Goal: Task Accomplishment & Management: Use online tool/utility

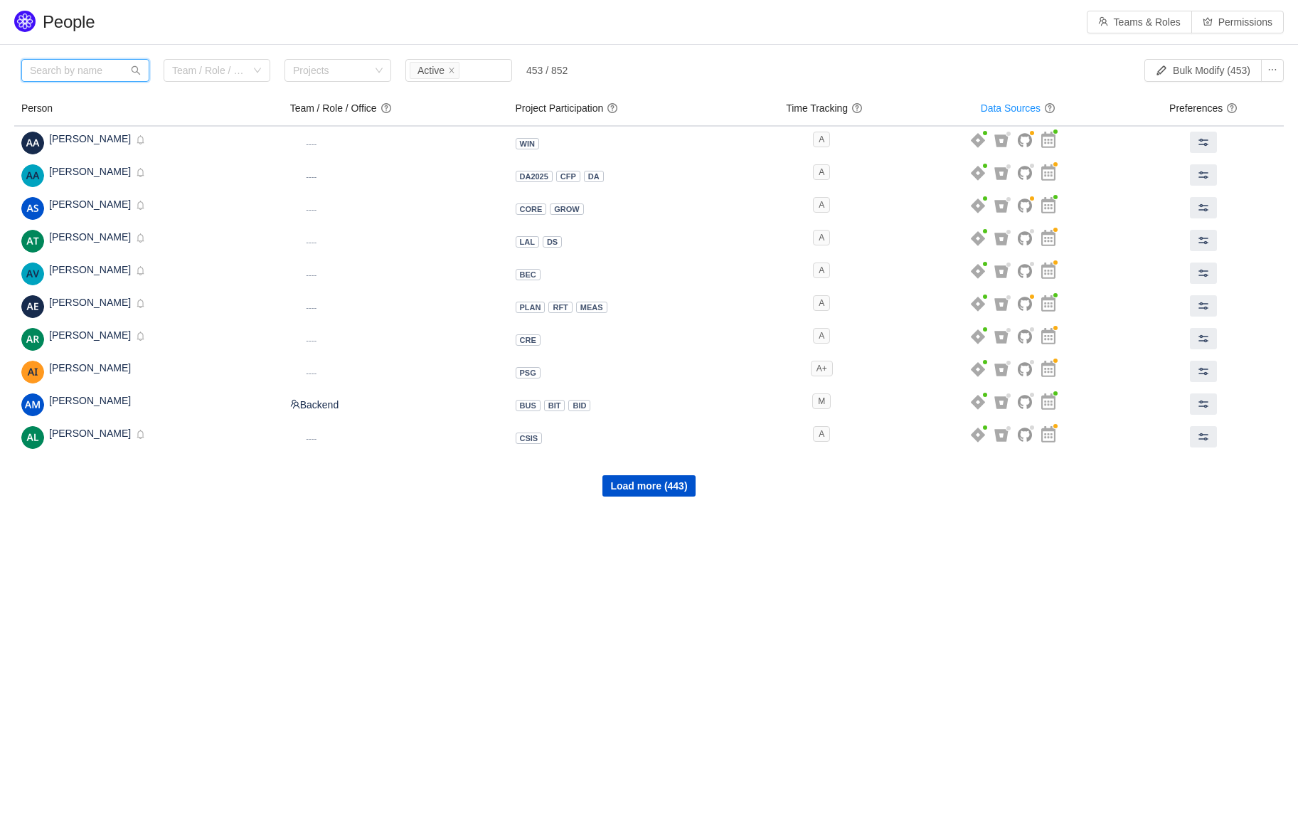
click at [101, 70] on input "text" at bounding box center [85, 70] width 128 height 23
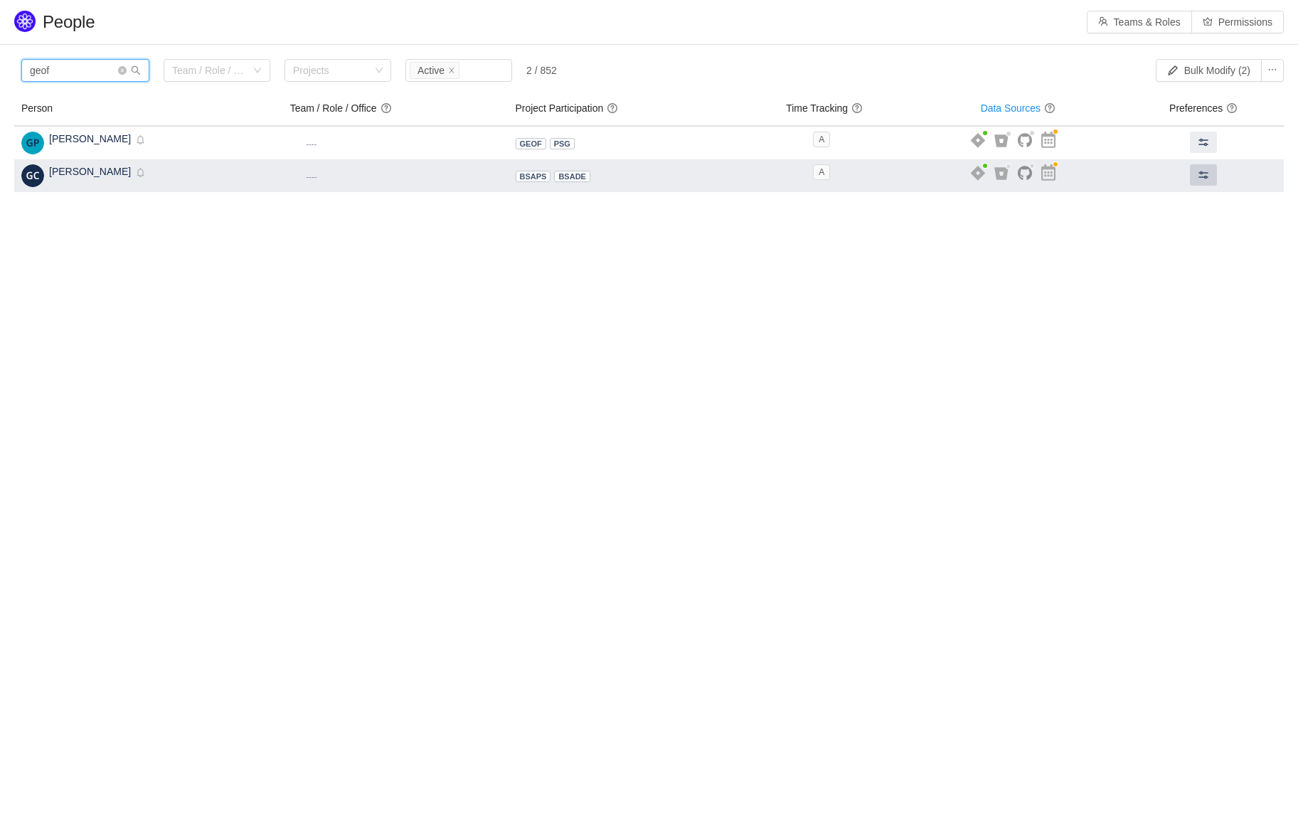
type input "geof"
click at [1196, 184] on button at bounding box center [1203, 174] width 27 height 21
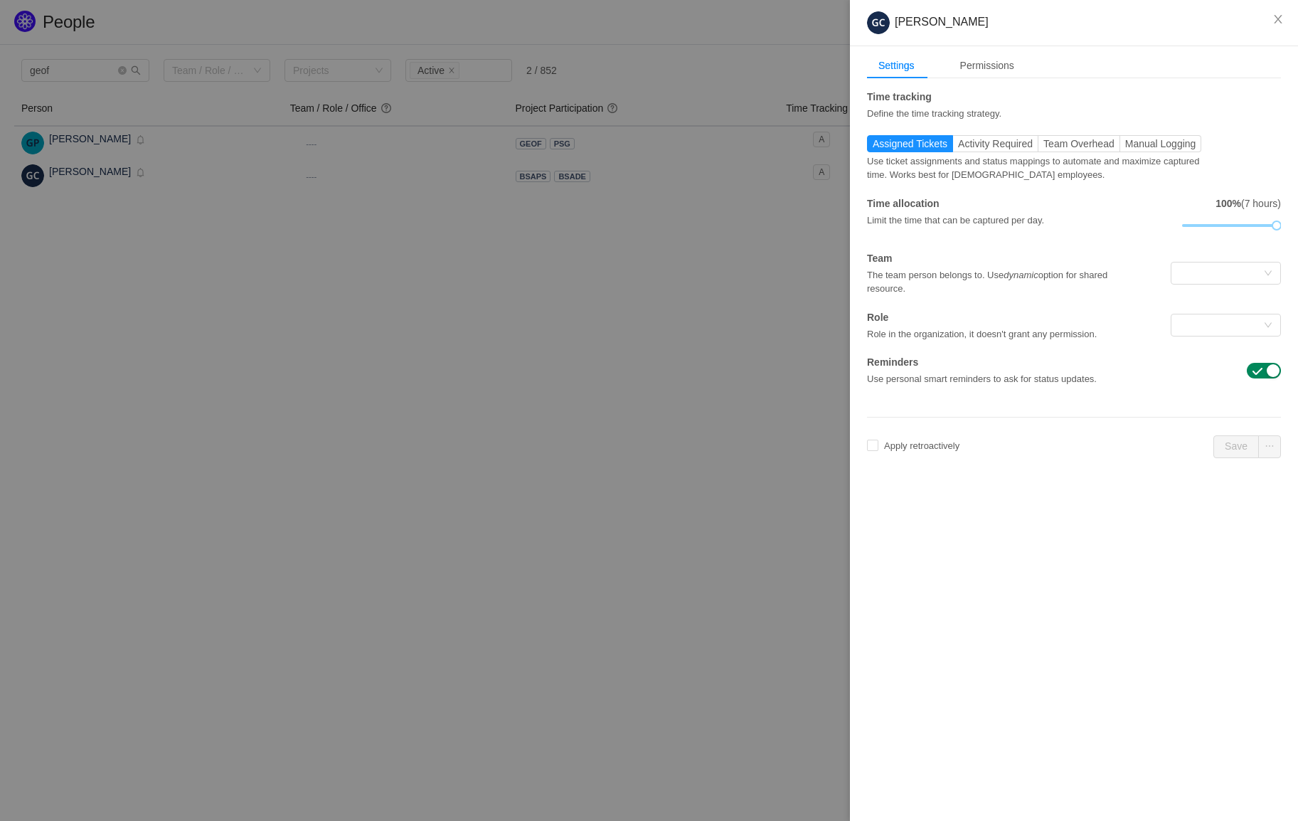
click at [1000, 156] on div "Use ticket assignments and status mappings to automate and maximize captured ti…" at bounding box center [1039, 167] width 345 height 30
click at [1214, 271] on div at bounding box center [1221, 272] width 84 height 21
click at [1073, 272] on div "The team person belongs to. Use dynamic option for shared resource." at bounding box center [1005, 281] width 276 height 30
click at [1216, 329] on div at bounding box center [1221, 324] width 84 height 21
click at [1236, 448] on li "Teamlead" at bounding box center [1225, 444] width 110 height 23
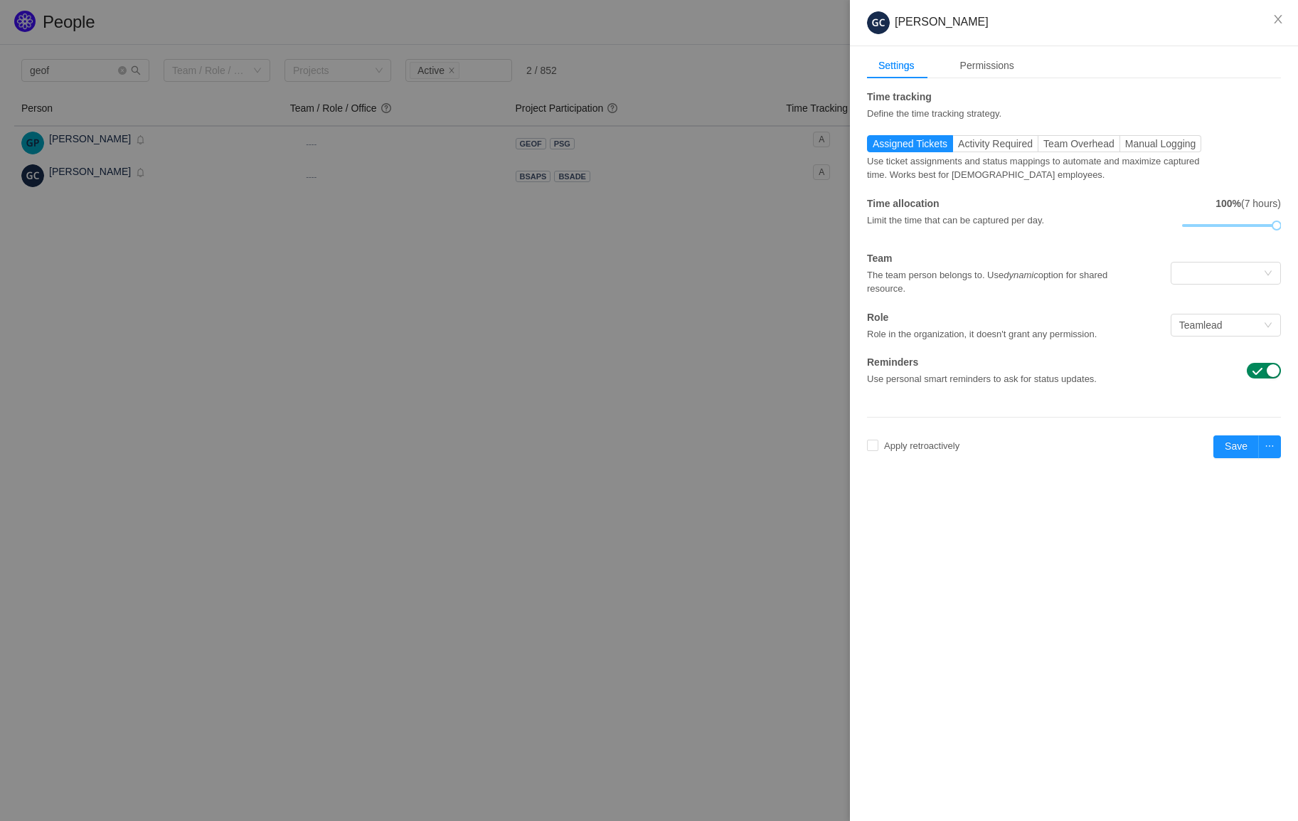
click at [1113, 430] on div "Settings Permissions Time tracking Define the time tracking strategy. Assigned …" at bounding box center [1074, 267] width 448 height 443
click at [989, 53] on div "Permissions" at bounding box center [987, 66] width 77 height 26
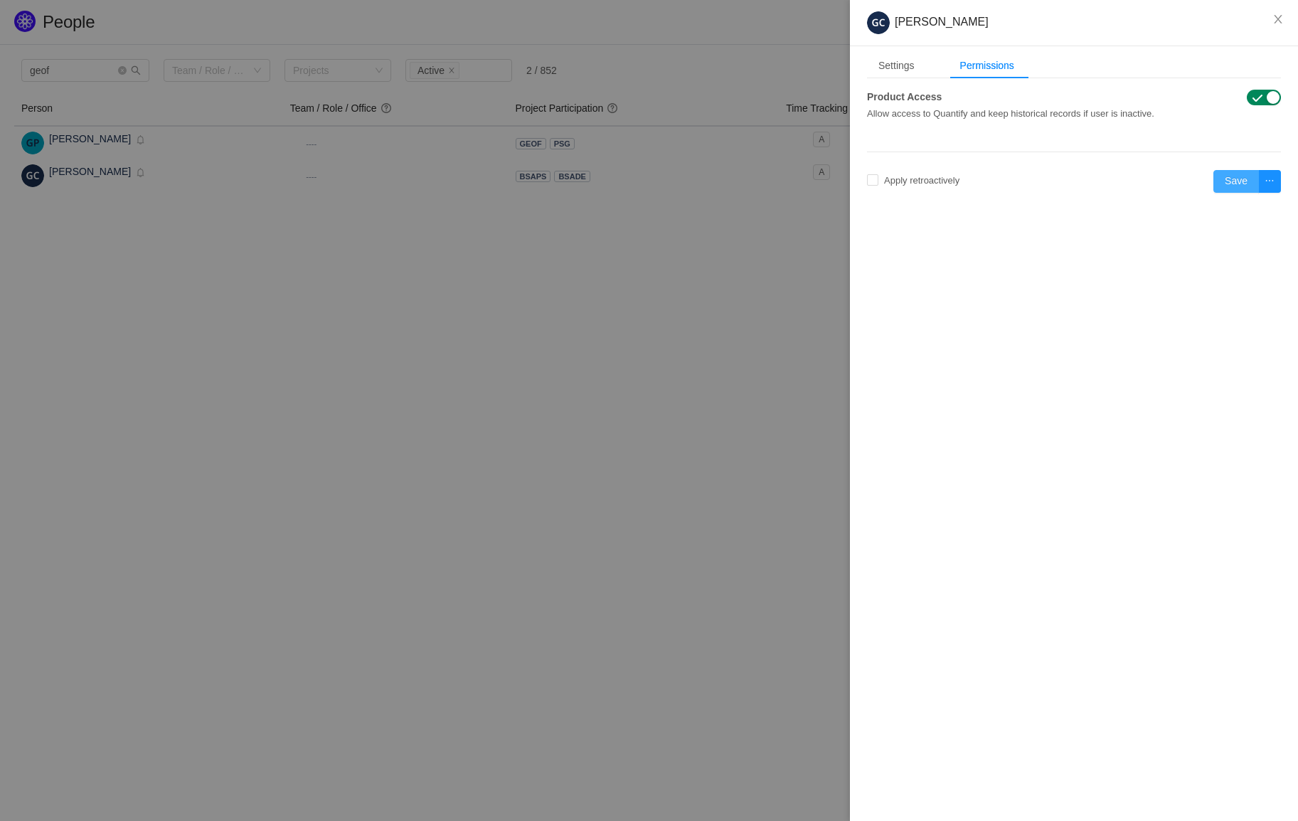
click at [1235, 175] on button "Save" at bounding box center [1236, 181] width 46 height 23
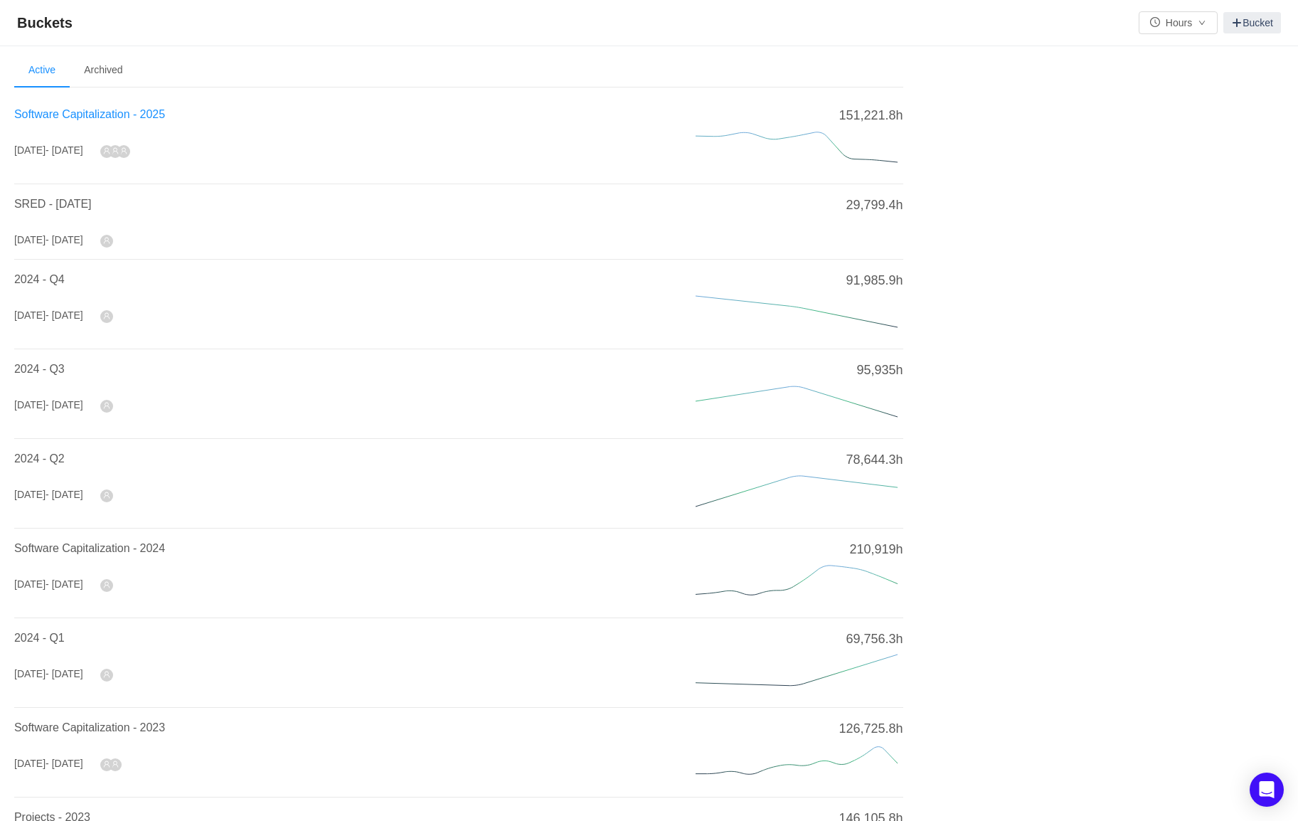
click at [152, 118] on span "Software Capitalization - 2025" at bounding box center [89, 114] width 151 height 12
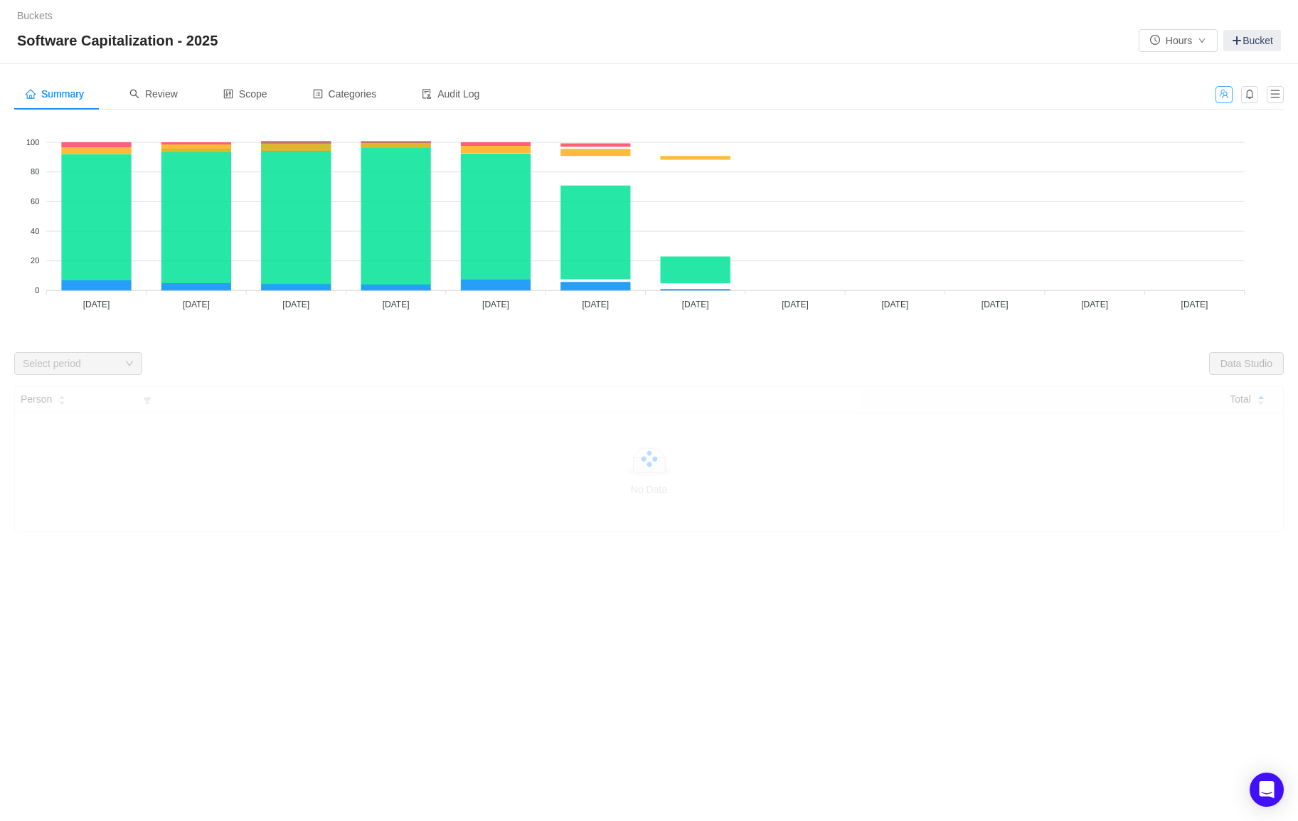
click at [1221, 92] on button "button" at bounding box center [1224, 94] width 17 height 17
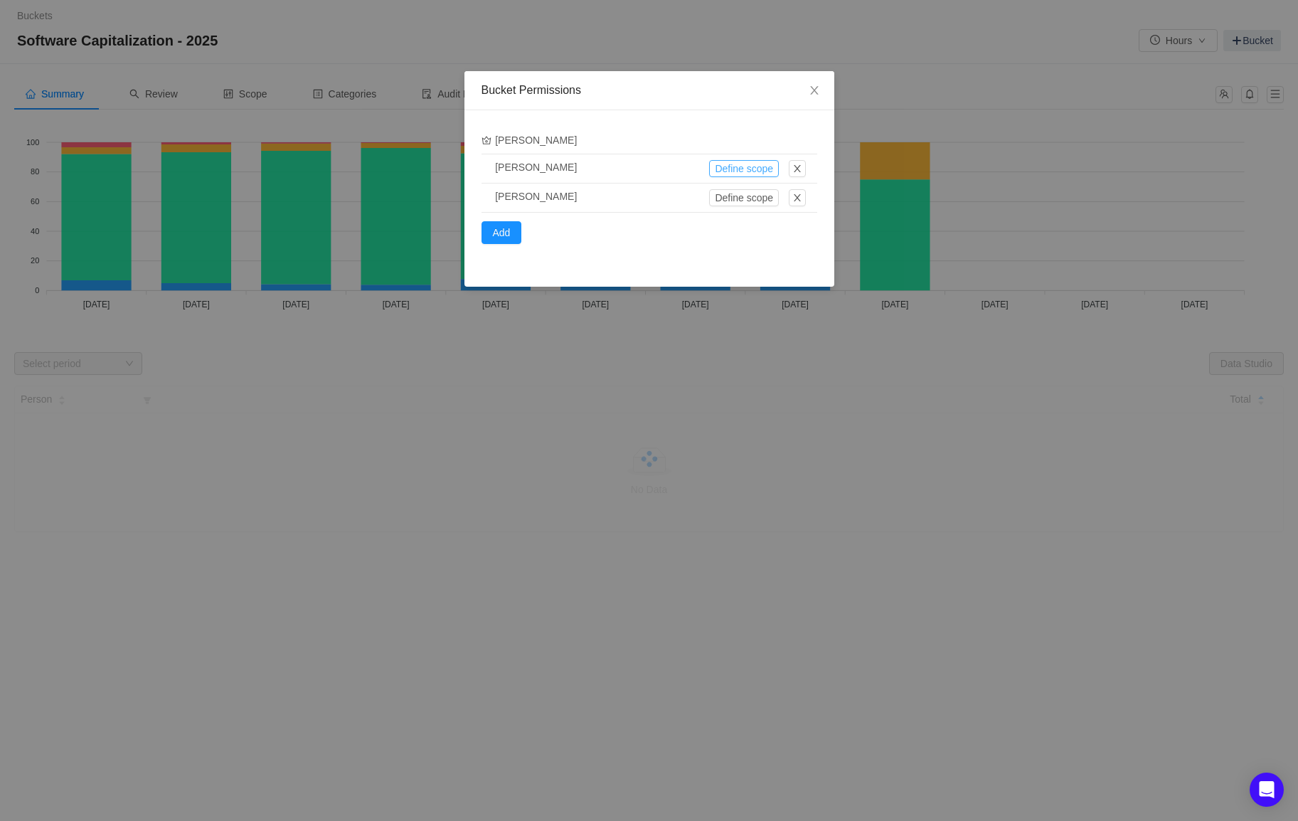
click at [745, 169] on button "Define scope" at bounding box center [744, 168] width 70 height 17
click at [797, 167] on button "button" at bounding box center [797, 168] width 17 height 17
click at [891, 128] on button "Yes" at bounding box center [885, 130] width 28 height 17
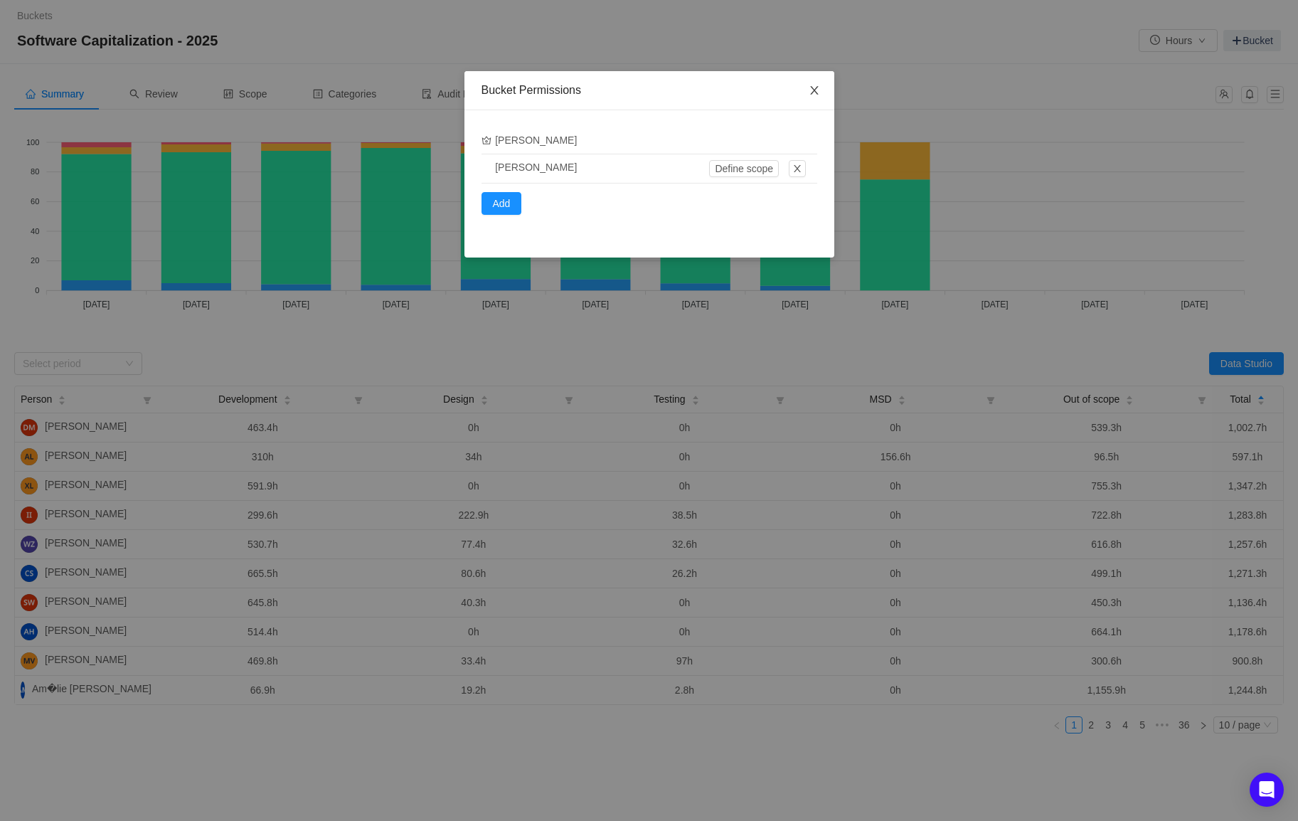
click at [818, 87] on icon "icon: close" at bounding box center [814, 90] width 11 height 11
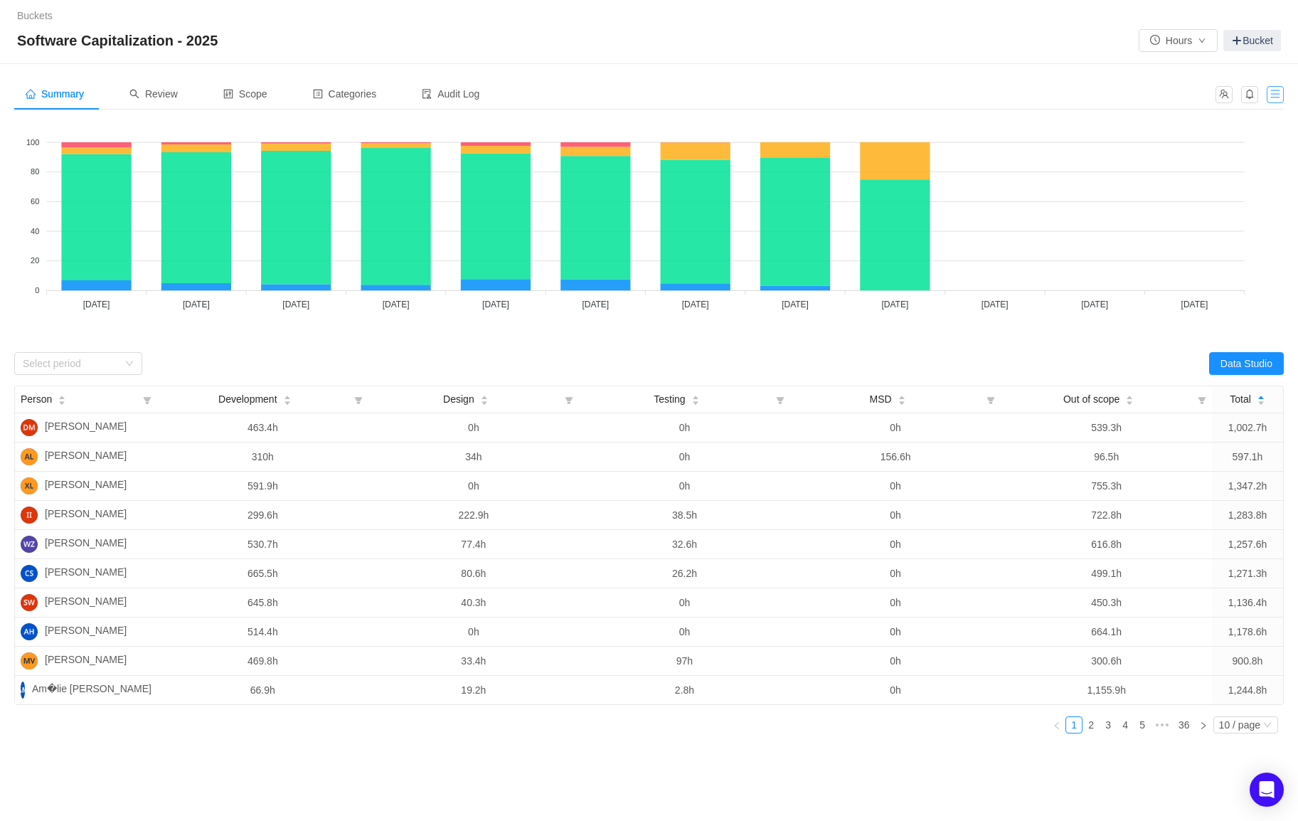
click at [1276, 99] on button "button" at bounding box center [1275, 94] width 17 height 17
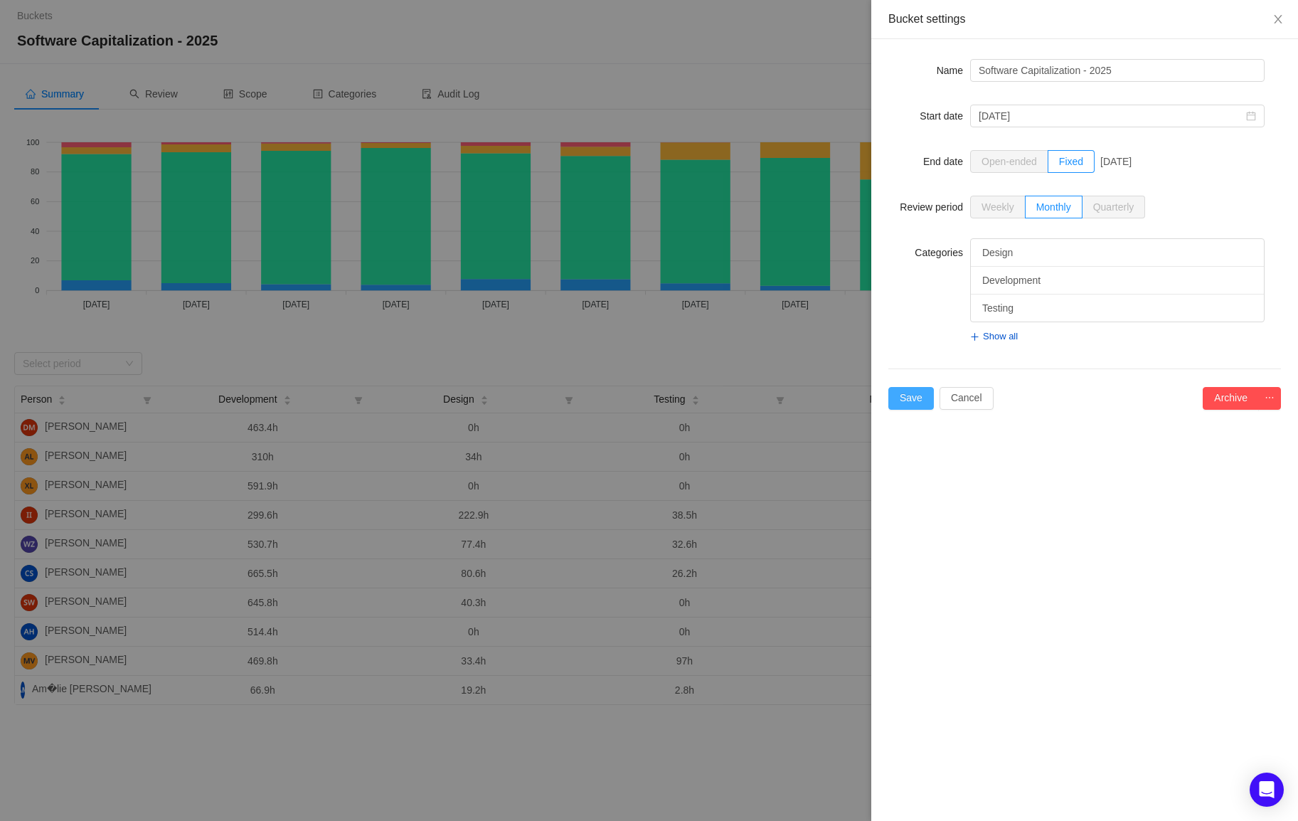
click at [915, 399] on button "Save" at bounding box center [911, 398] width 46 height 23
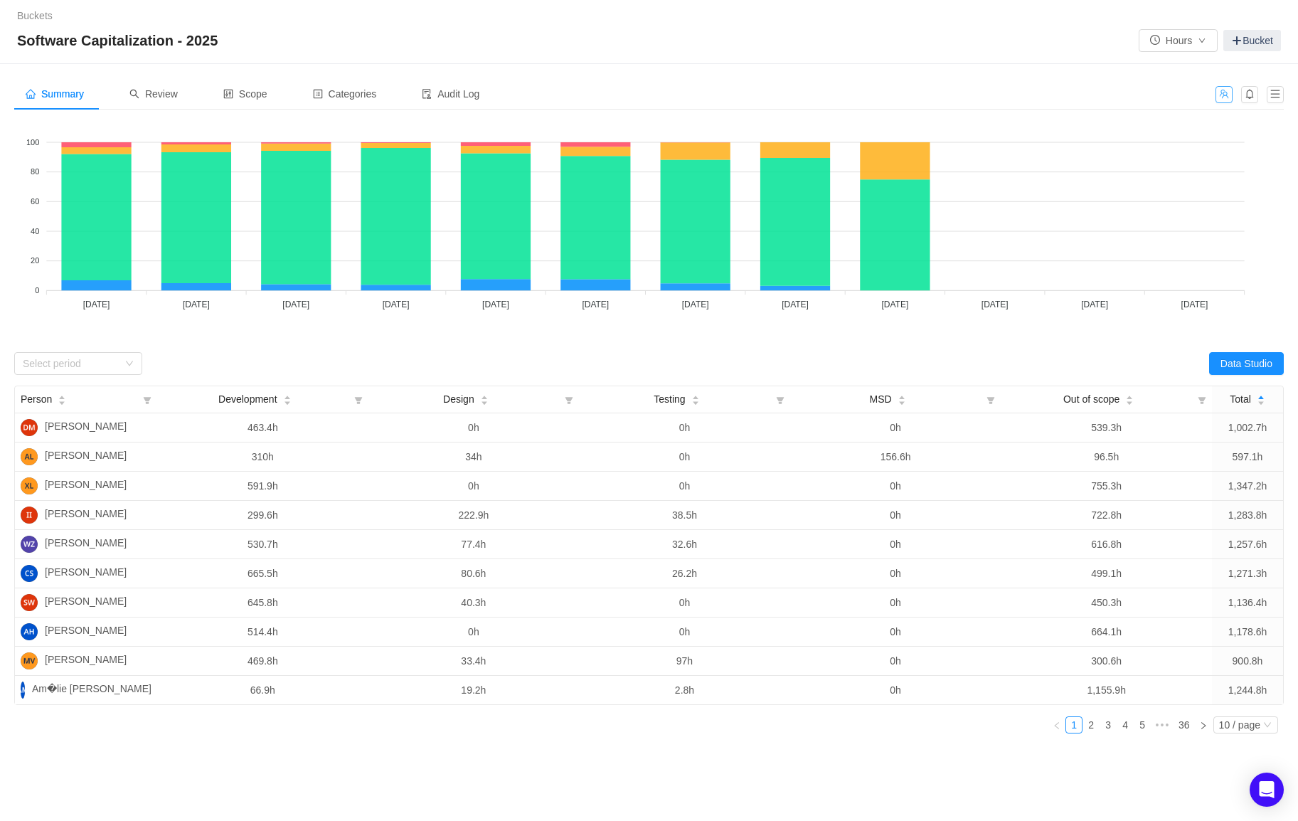
click at [1221, 92] on button "button" at bounding box center [1224, 94] width 17 height 17
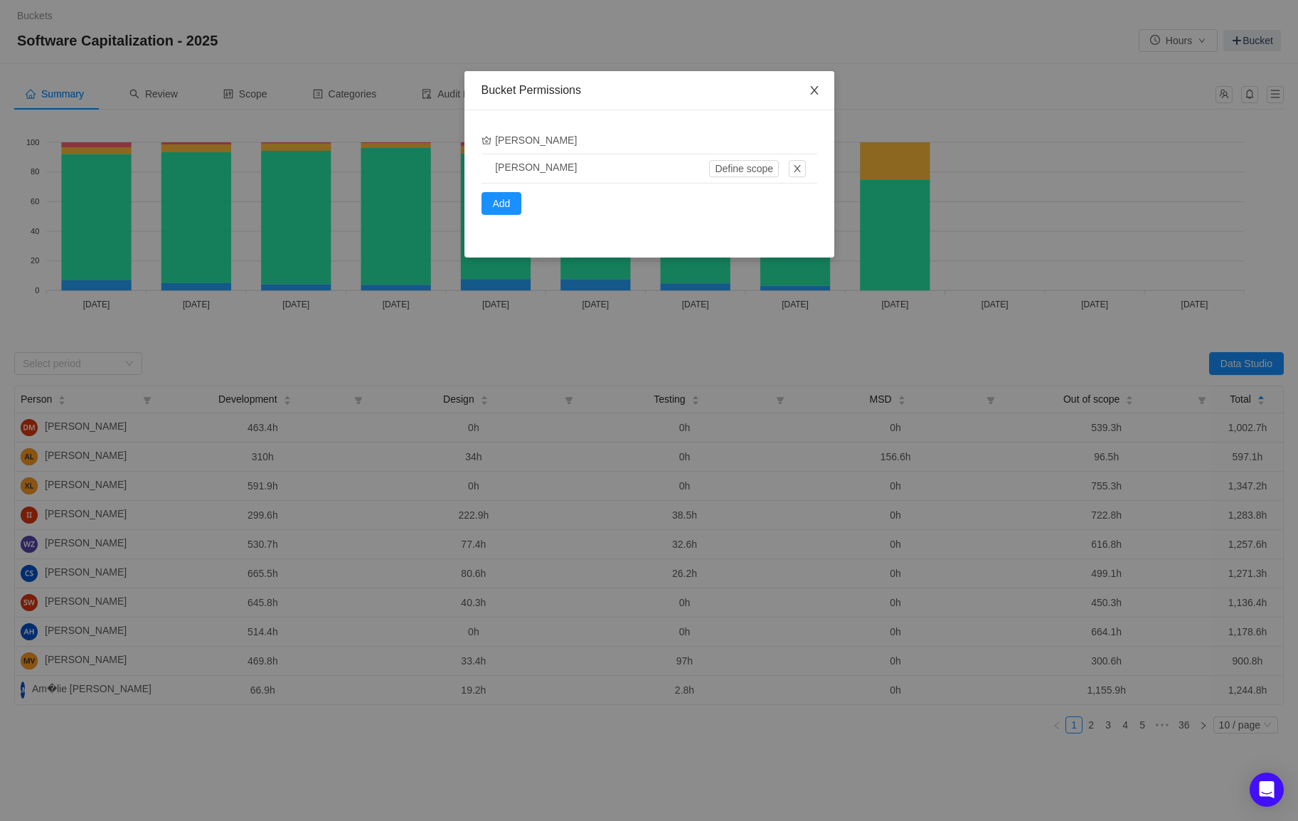
click at [809, 87] on icon "icon: close" at bounding box center [814, 90] width 11 height 11
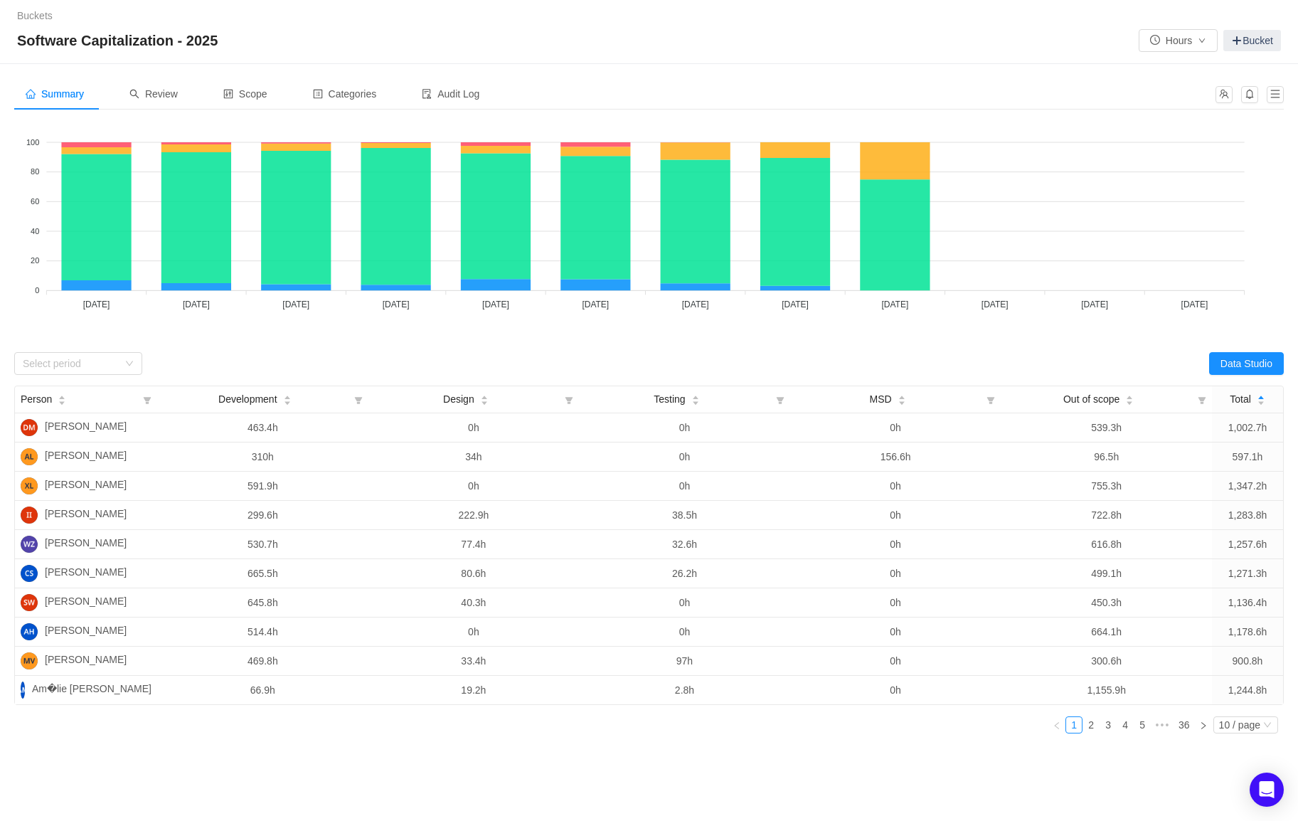
click at [1009, 62] on div "Buckets / / Software Capitalization - 2025 Hours Bucket" at bounding box center [649, 32] width 1298 height 64
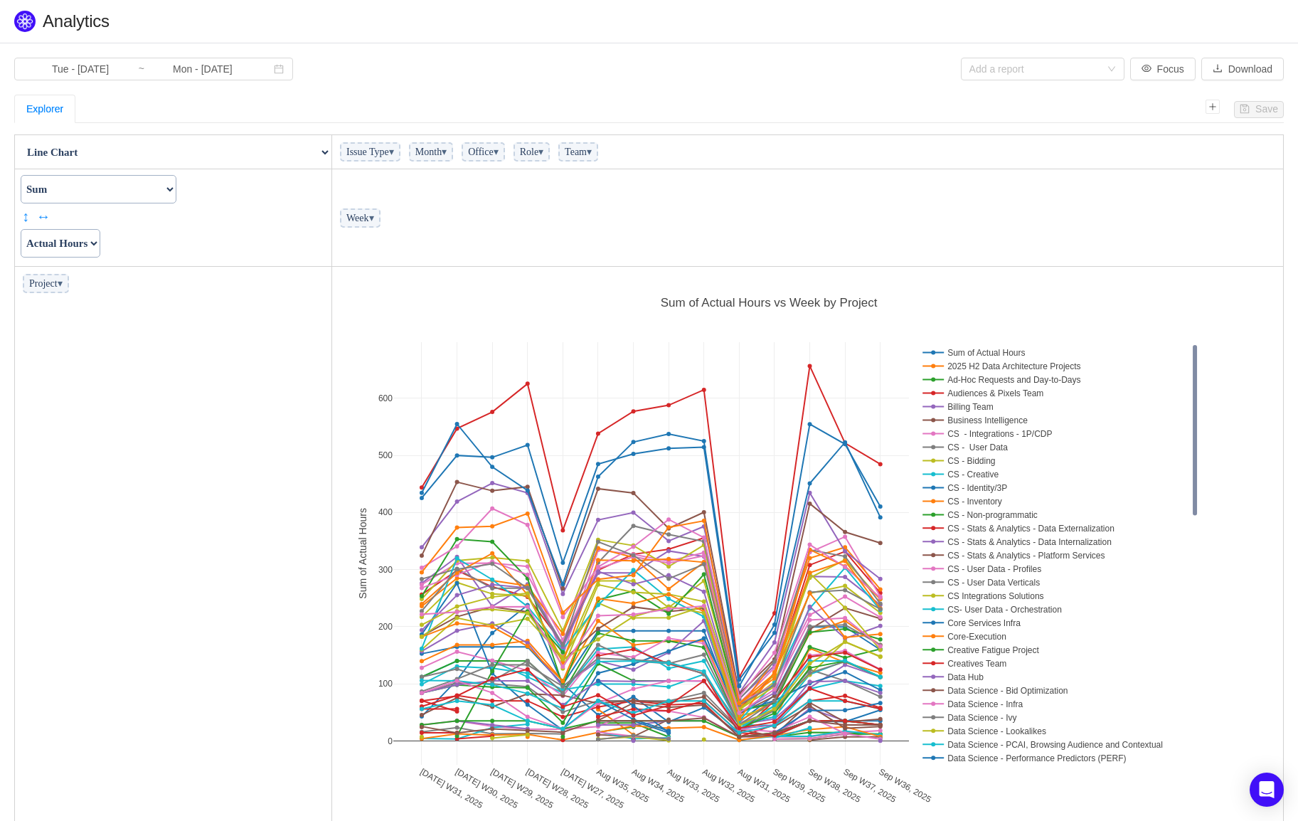
scroll to position [551, 942]
